Goal: Task Accomplishment & Management: Manage account settings

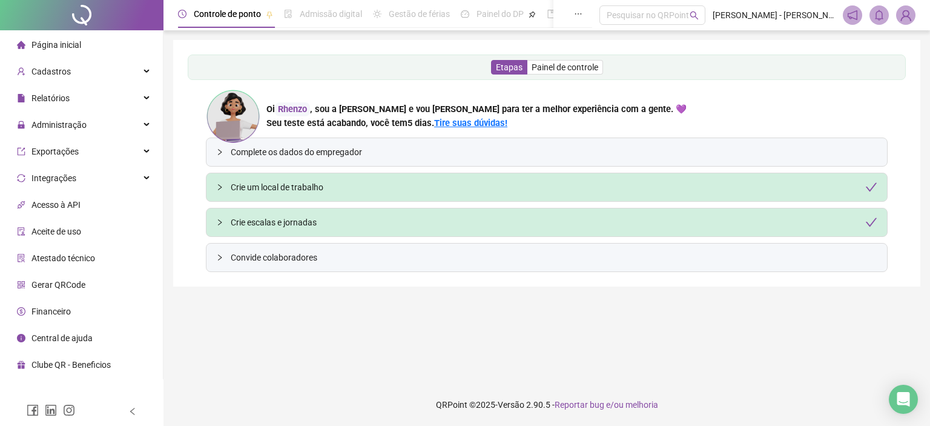
click at [91, 281] on li "Gerar QRCode" at bounding box center [81, 284] width 158 height 24
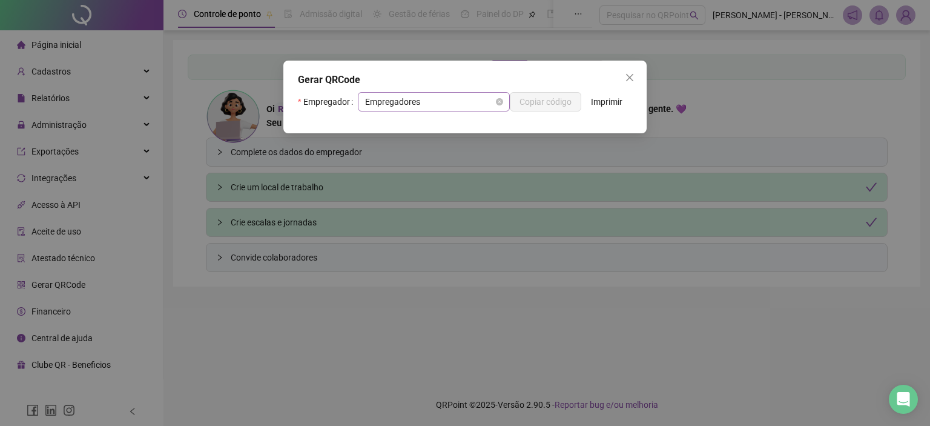
click at [487, 104] on span "Empregadores" at bounding box center [433, 102] width 137 height 18
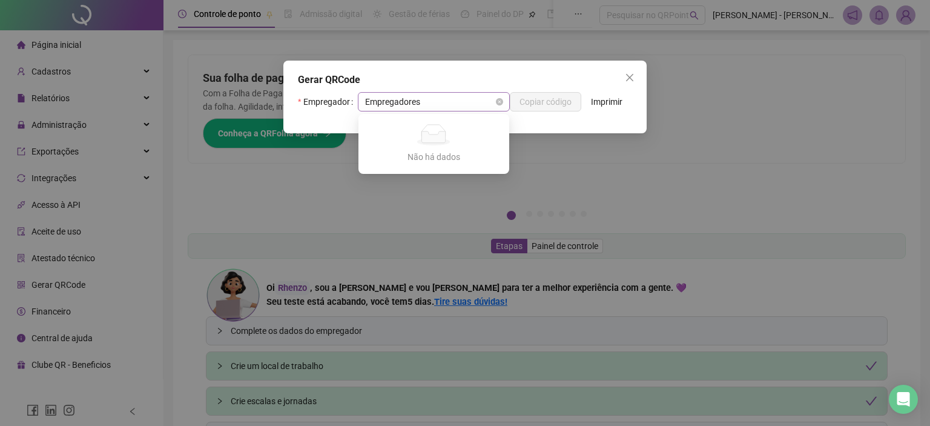
click at [450, 104] on span "Empregadores" at bounding box center [433, 102] width 137 height 18
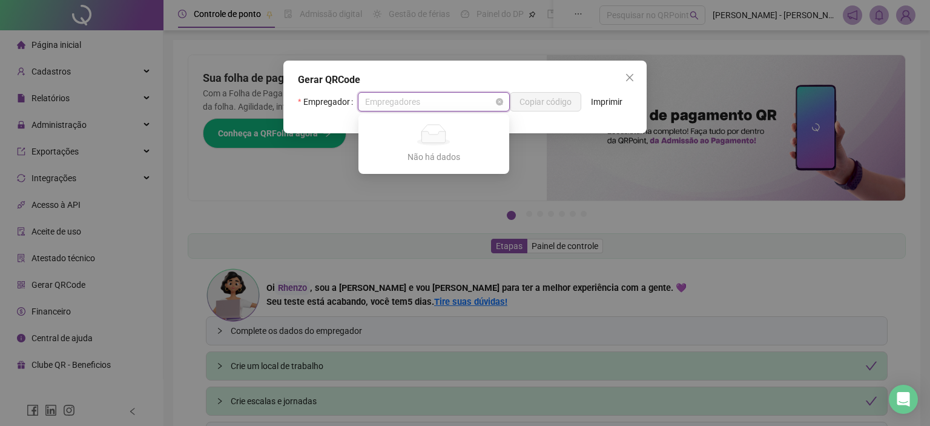
click at [450, 104] on span "Empregadores" at bounding box center [433, 102] width 137 height 18
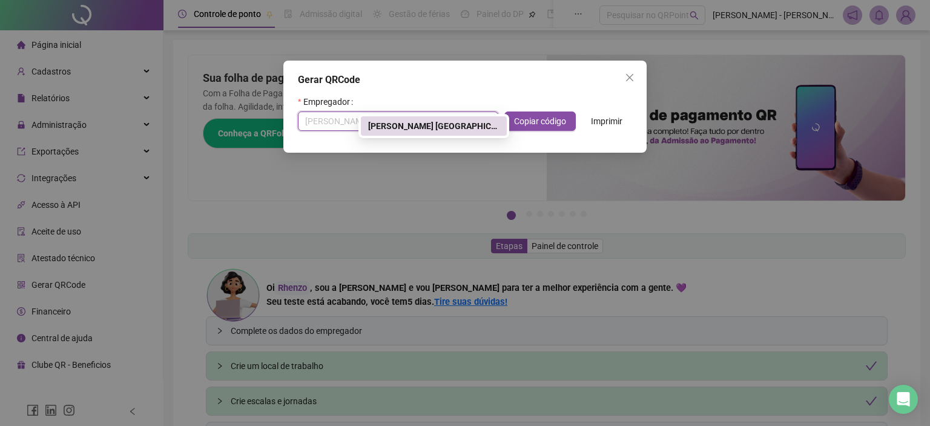
click at [398, 129] on div "[PERSON_NAME] [GEOGRAPHIC_DATA]" at bounding box center [433, 125] width 131 height 13
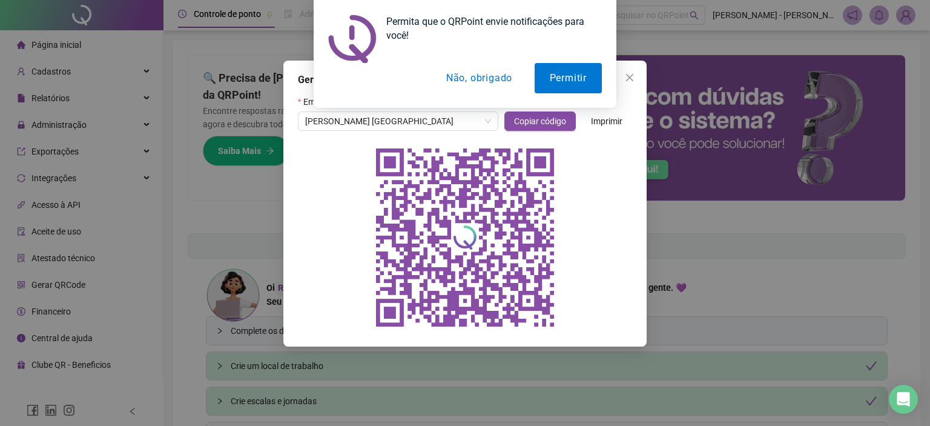
click at [503, 82] on button "Não, obrigado" at bounding box center [479, 78] width 96 height 30
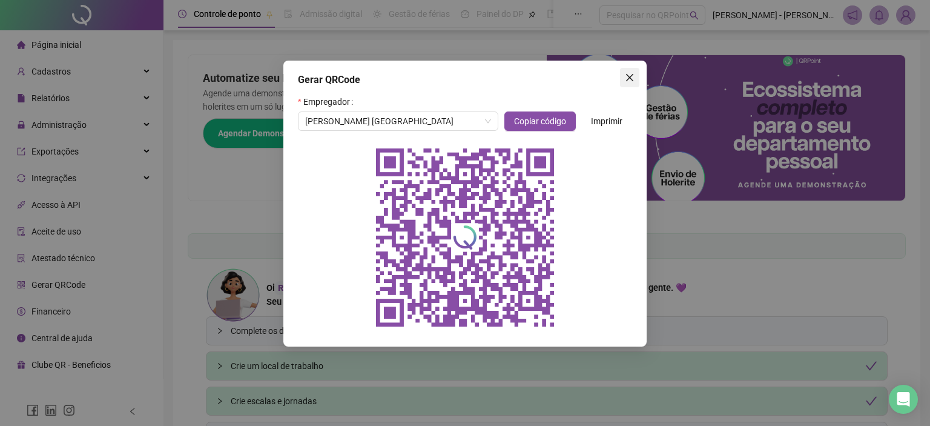
click at [632, 74] on icon "close" at bounding box center [629, 77] width 7 height 7
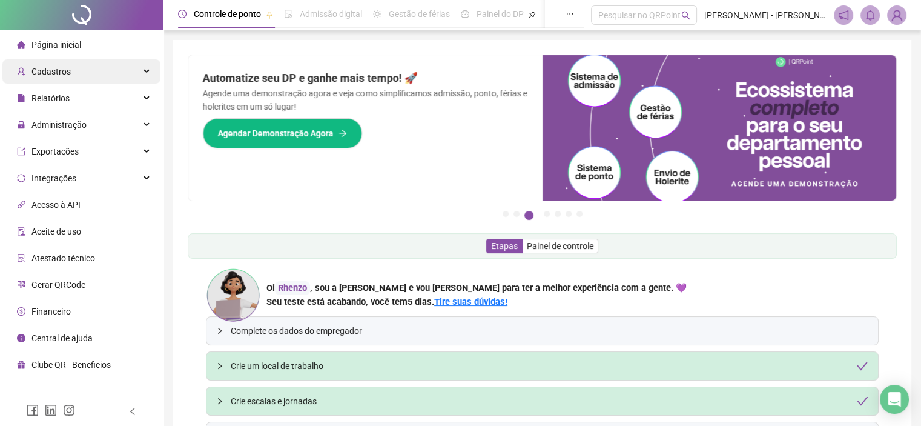
click at [119, 81] on div "Cadastros" at bounding box center [81, 71] width 158 height 24
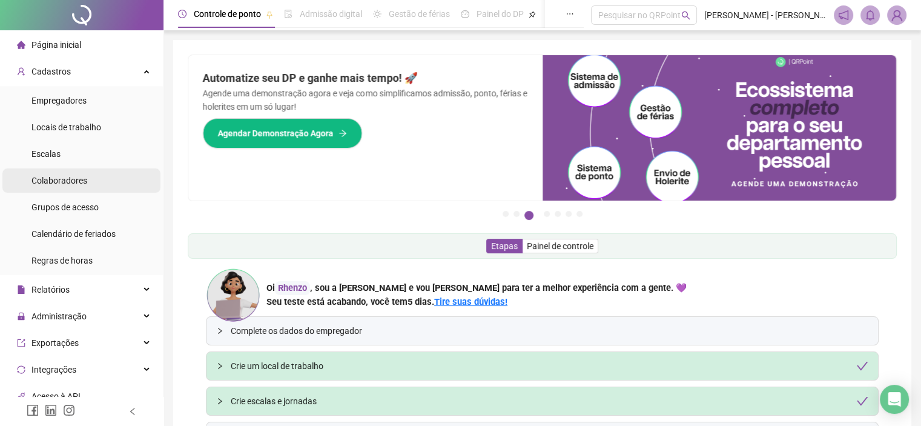
click at [119, 192] on li "Colaboradores" at bounding box center [81, 180] width 158 height 24
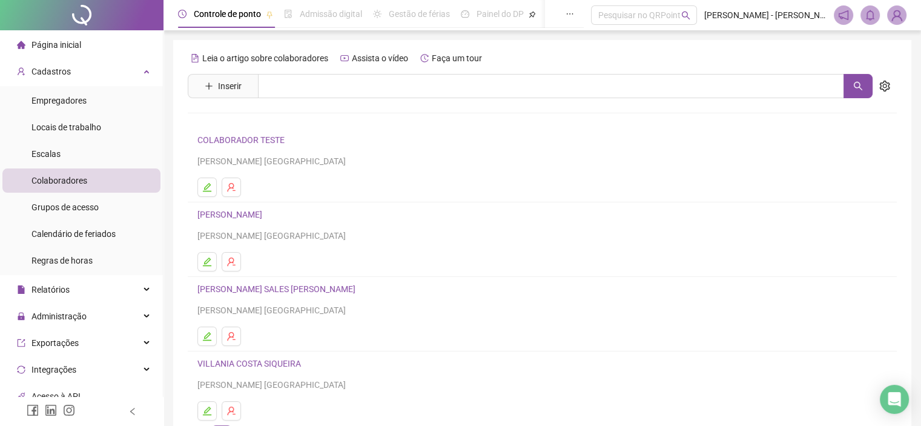
click at [254, 285] on link "[PERSON_NAME] SALES [PERSON_NAME]" at bounding box center [278, 289] width 162 height 10
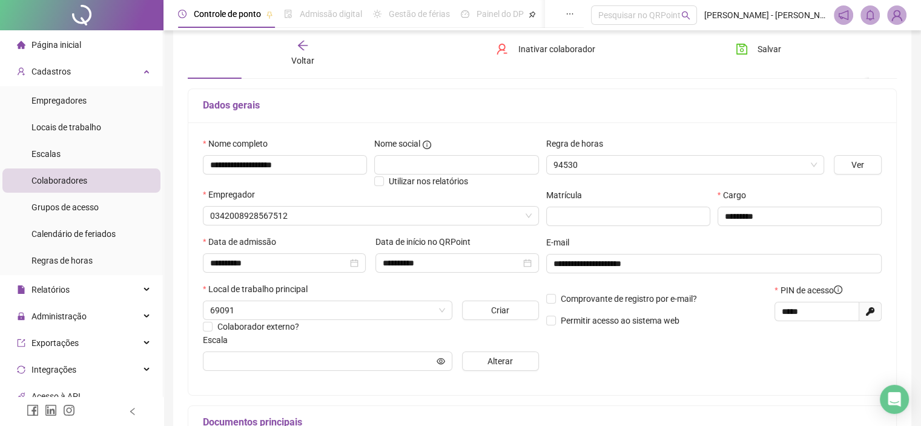
scroll to position [121, 0]
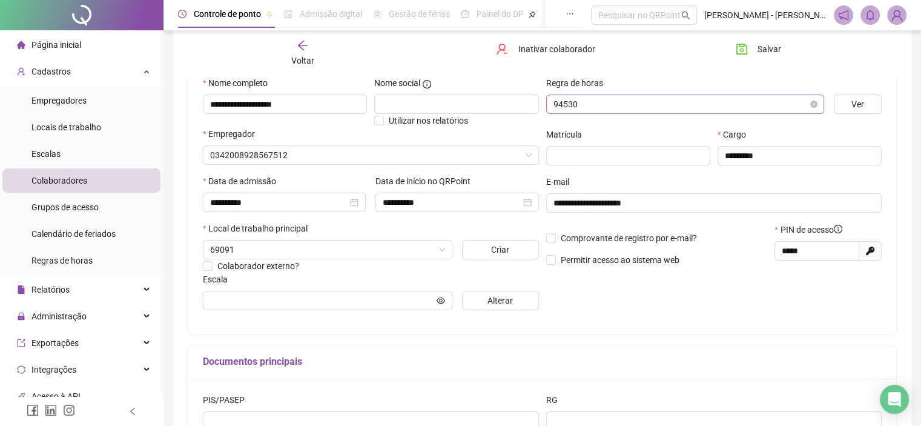
type input "**********"
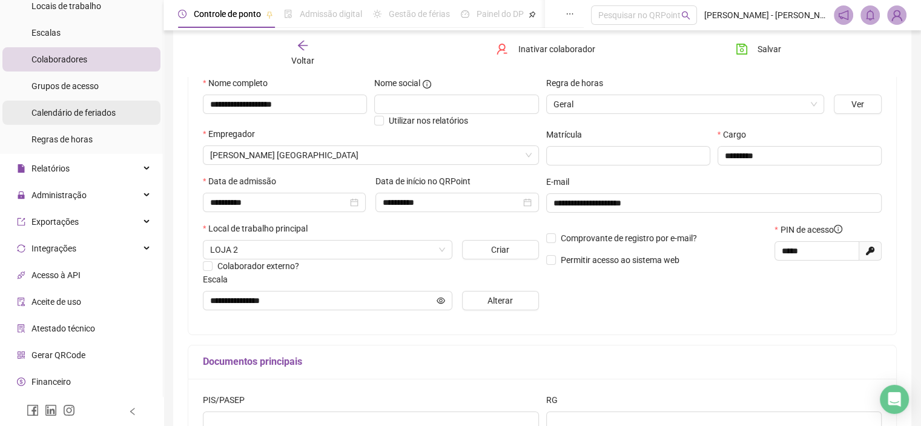
scroll to position [145, 0]
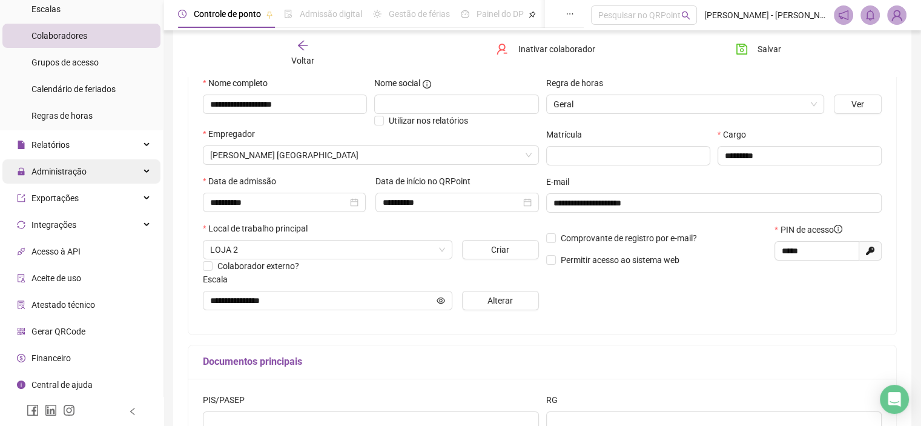
click at [129, 176] on div "Administração" at bounding box center [81, 171] width 158 height 24
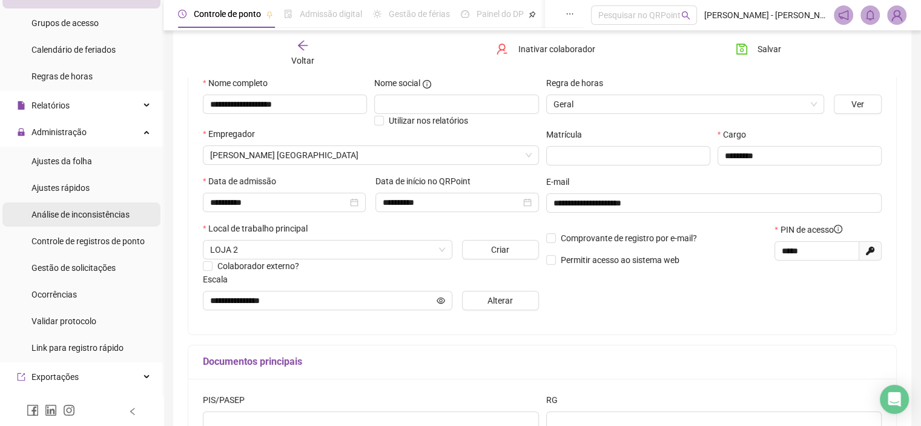
scroll to position [205, 0]
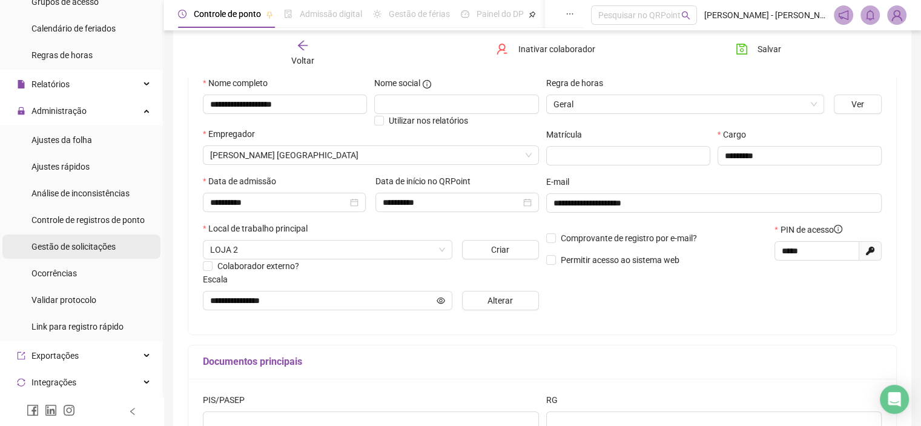
click at [95, 244] on span "Gestão de solicitações" at bounding box center [73, 247] width 84 height 10
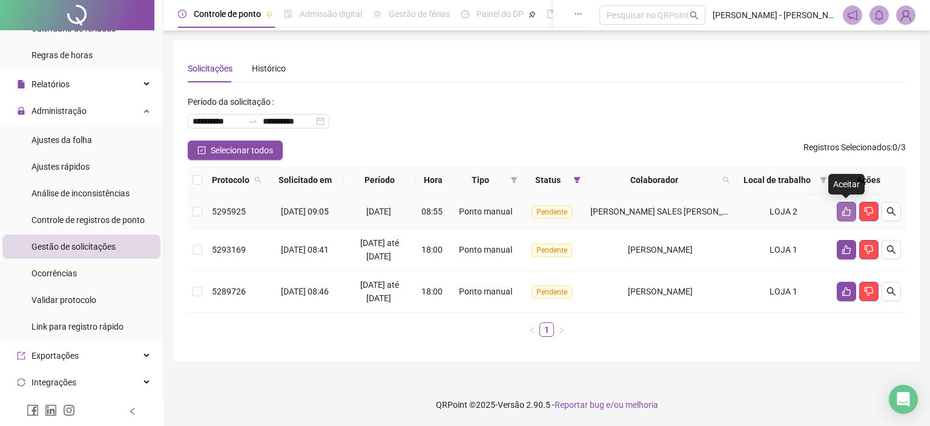
click at [846, 215] on icon "like" at bounding box center [846, 211] width 8 height 9
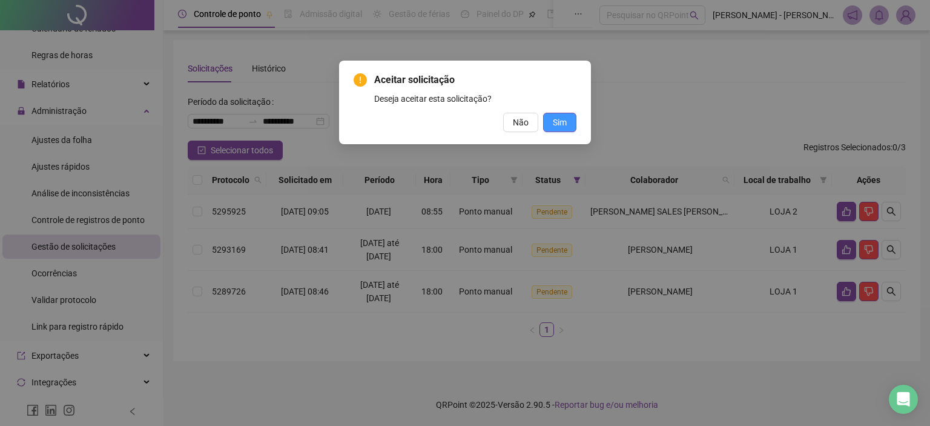
click at [562, 123] on span "Sim" at bounding box center [560, 122] width 14 height 13
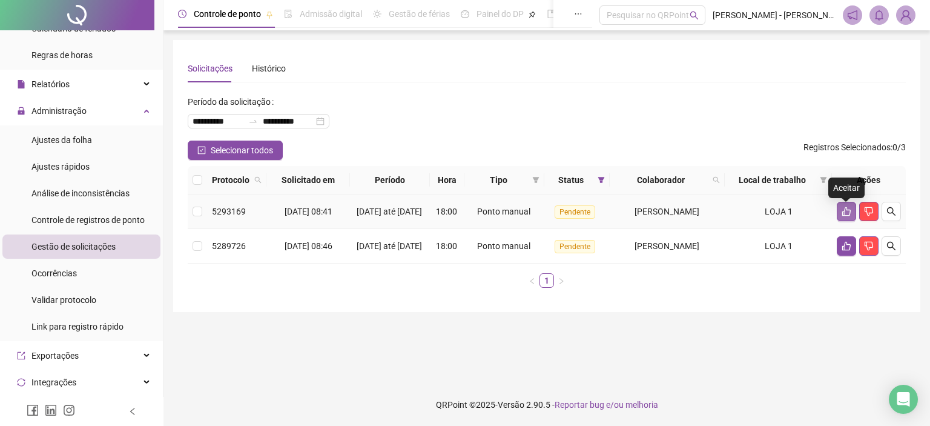
click at [844, 212] on icon "like" at bounding box center [846, 211] width 10 height 10
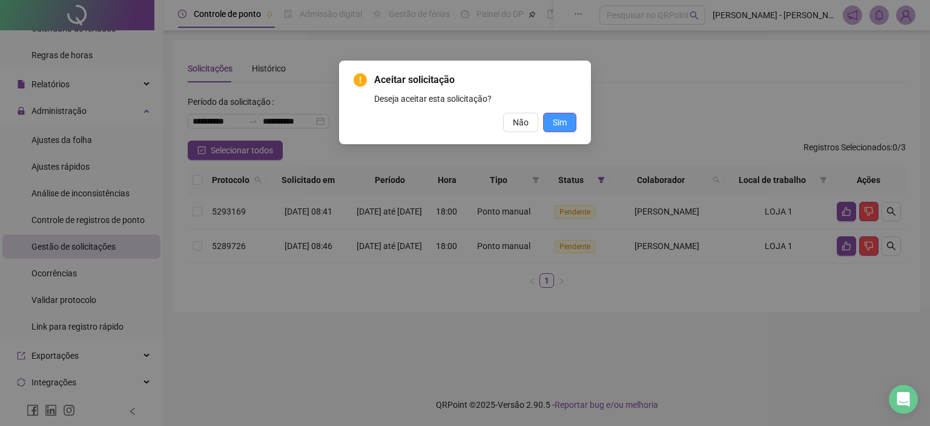
click at [551, 125] on button "Sim" at bounding box center [559, 122] width 33 height 19
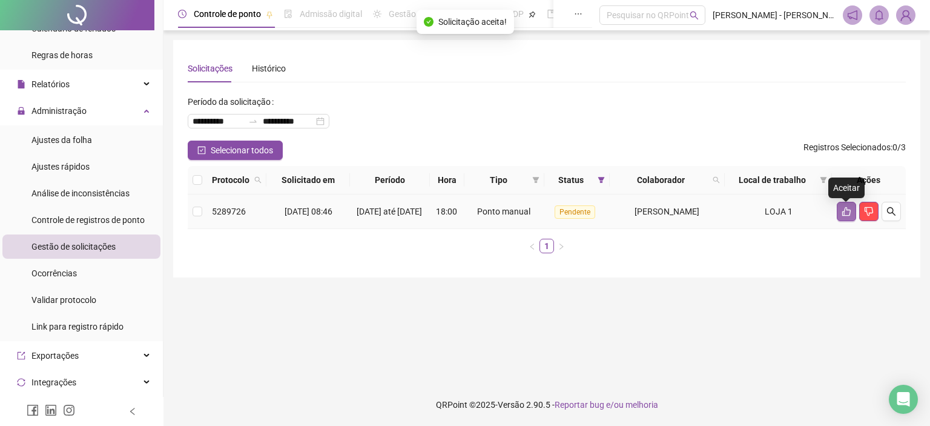
click at [845, 214] on icon "like" at bounding box center [846, 211] width 10 height 10
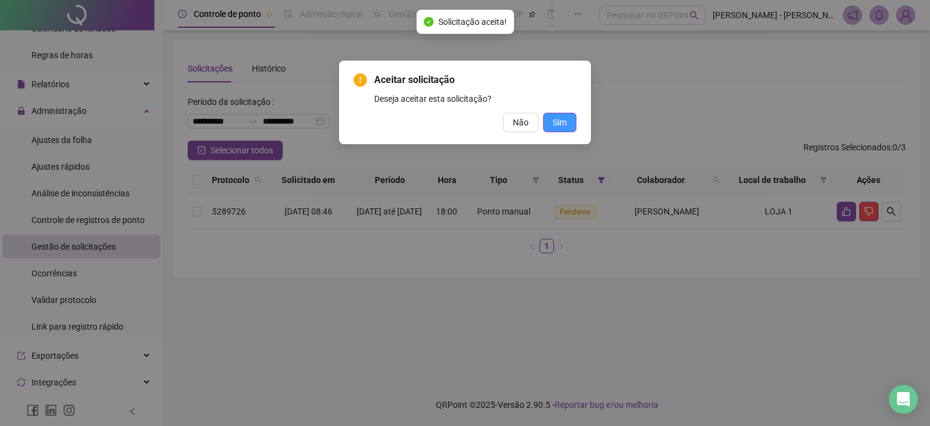
click at [562, 113] on button "Sim" at bounding box center [559, 122] width 33 height 19
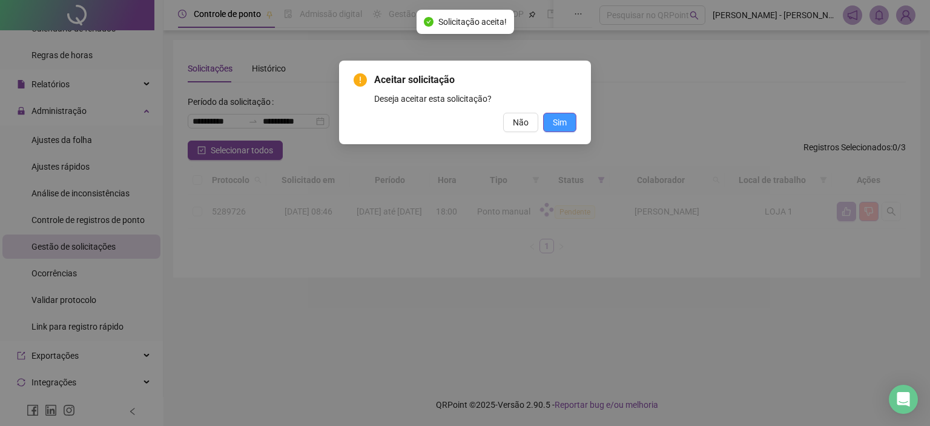
click at [562, 117] on div "Aceitar solicitação Deseja aceitar esta solicitação? Não Sim" at bounding box center [465, 213] width 930 height 426
